Goal: Transaction & Acquisition: Obtain resource

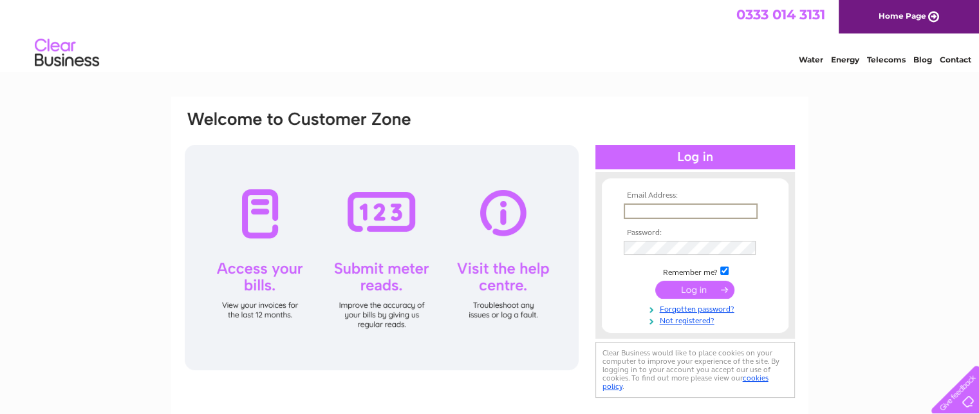
click at [649, 210] on input "text" at bounding box center [691, 210] width 134 height 15
type input "vacsax.accpay@vacsax.com"
click at [655, 280] on input "submit" at bounding box center [694, 289] width 79 height 18
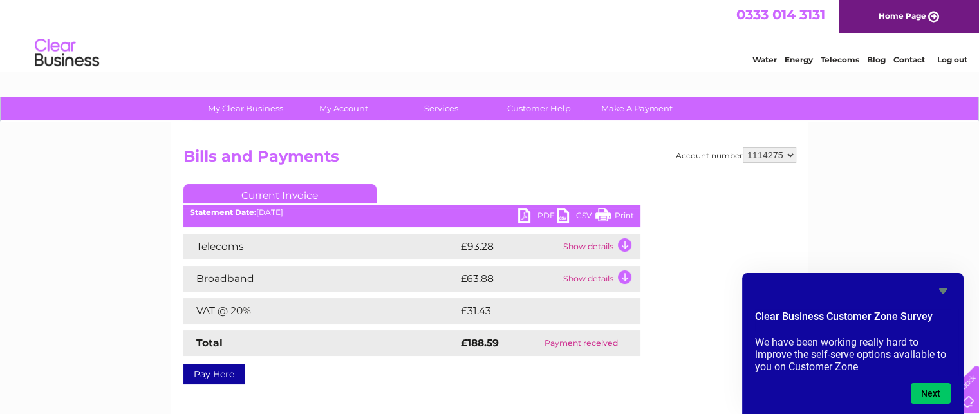
click at [790, 151] on select "1114275" at bounding box center [769, 154] width 53 height 15
click at [744, 147] on select "1114275" at bounding box center [769, 154] width 53 height 15
click at [533, 214] on link "PDF" at bounding box center [537, 217] width 39 height 19
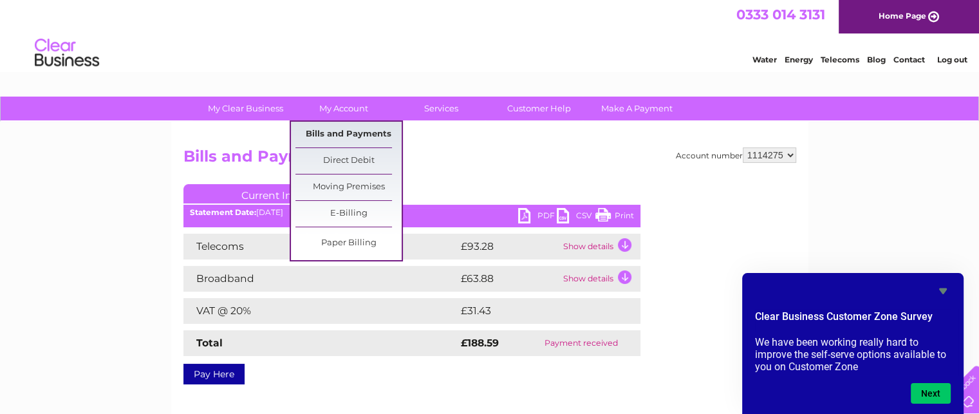
click at [335, 133] on link "Bills and Payments" at bounding box center [348, 135] width 106 height 26
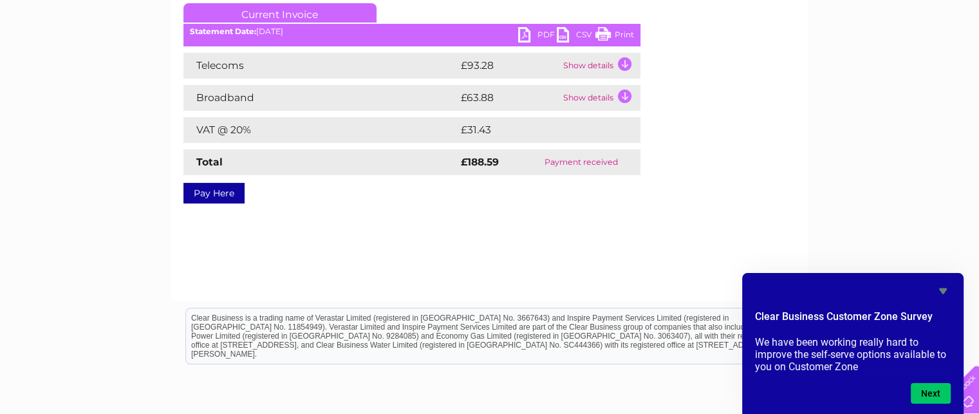
scroll to position [257, 0]
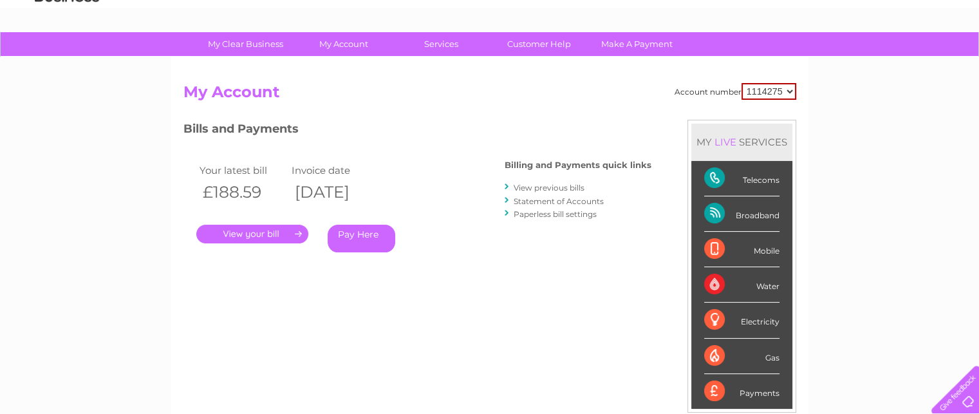
scroll to position [64, 0]
click at [257, 230] on link "." at bounding box center [252, 234] width 112 height 19
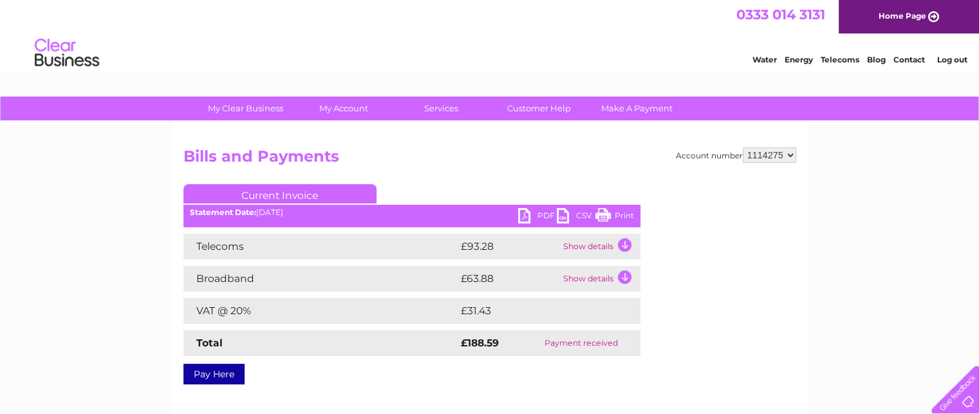
click at [530, 215] on link "PDF" at bounding box center [537, 217] width 39 height 19
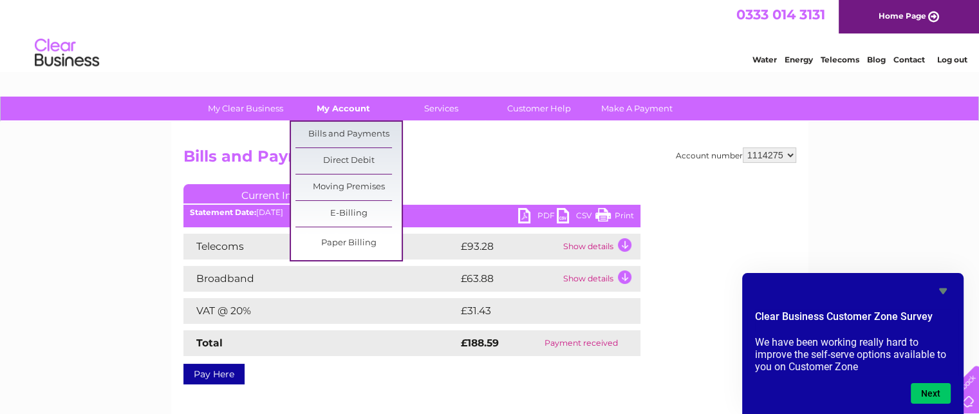
click at [351, 111] on link "My Account" at bounding box center [343, 109] width 106 height 24
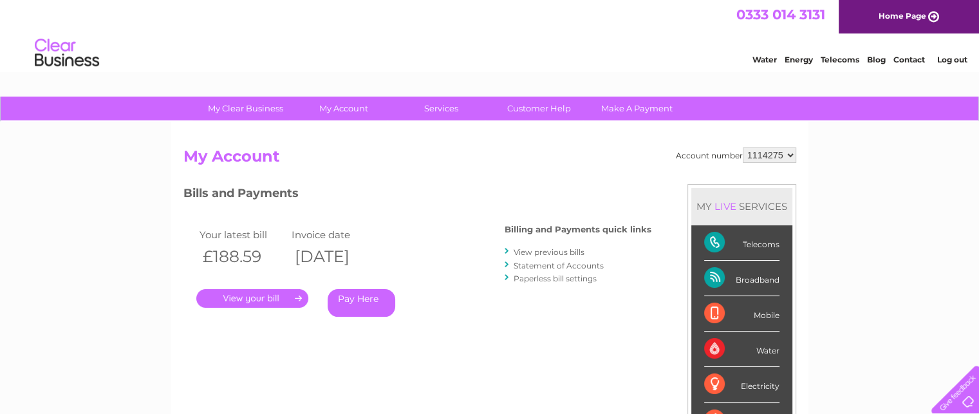
click at [551, 252] on link "View previous bills" at bounding box center [549, 252] width 71 height 10
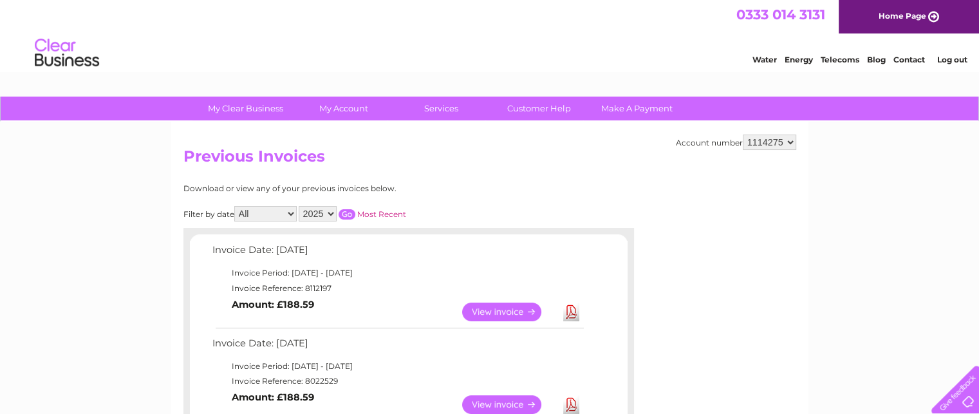
click at [954, 58] on link "Log out" at bounding box center [951, 60] width 30 height 10
